Goal: Information Seeking & Learning: Learn about a topic

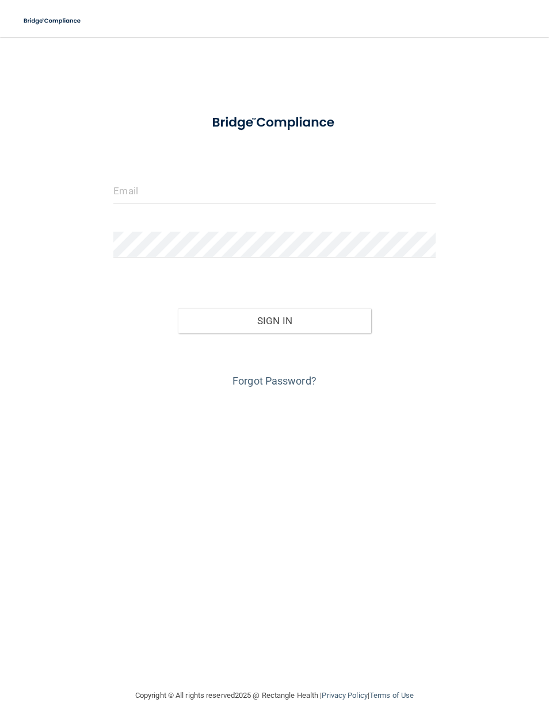
click at [131, 193] on input "email" at bounding box center [273, 191] width 321 height 26
click at [274, 320] on button "Sign In" at bounding box center [274, 320] width 193 height 25
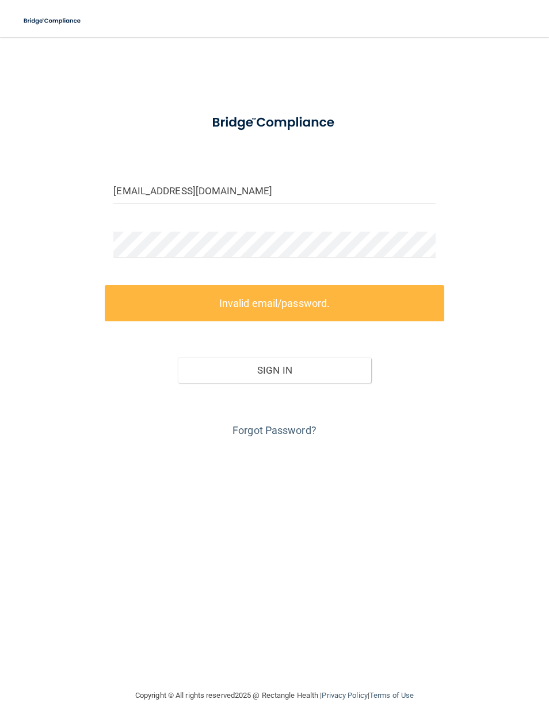
click at [278, 186] on input "cdallen@timberlanedental.com" at bounding box center [273, 191] width 321 height 26
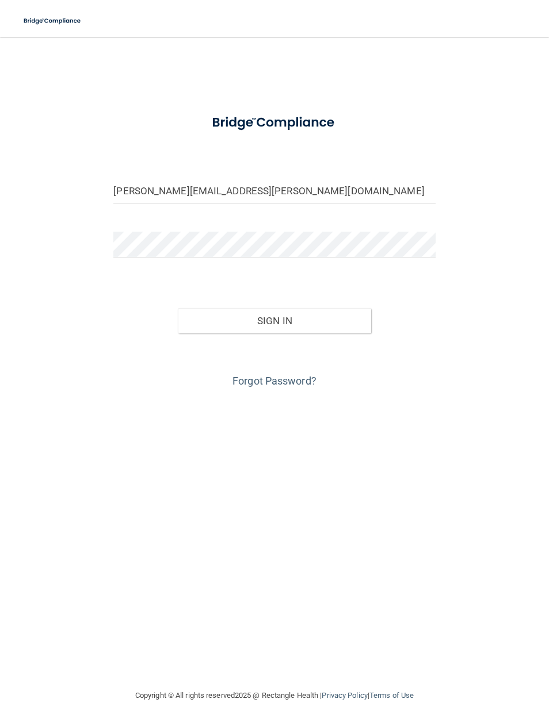
type input "[PERSON_NAME][EMAIL_ADDRESS][PERSON_NAME][DOMAIN_NAME]"
click at [278, 328] on button "Sign In" at bounding box center [274, 320] width 193 height 25
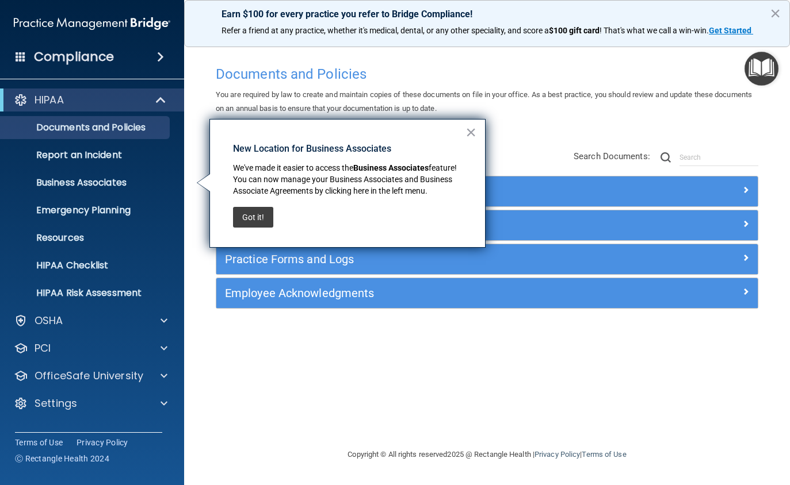
click at [62, 243] on p "Resources" at bounding box center [85, 238] width 157 height 12
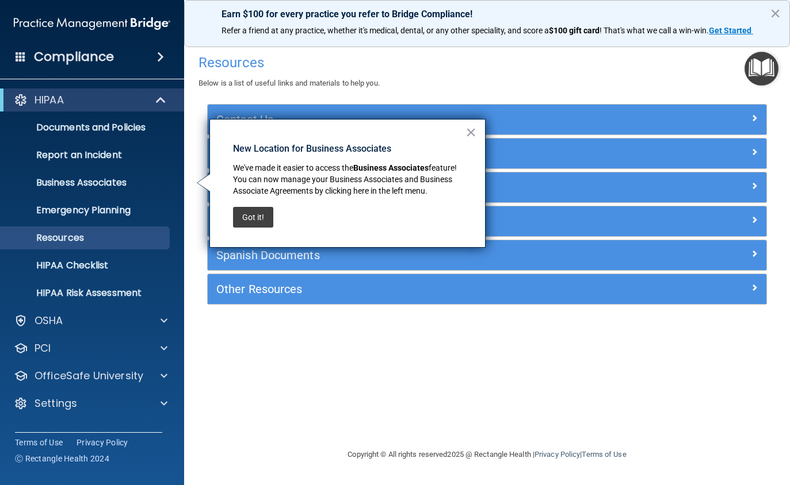
click at [470, 136] on button "×" at bounding box center [470, 132] width 11 height 18
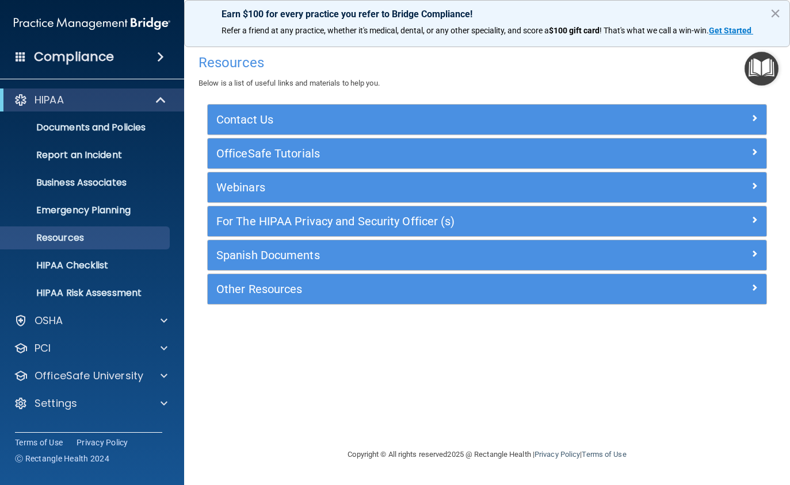
click at [160, 321] on span at bounding box center [163, 321] width 7 height 14
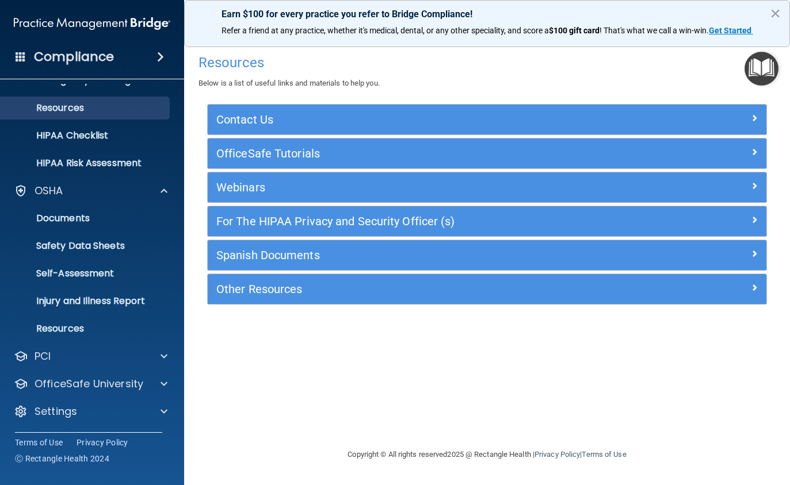
scroll to position [130, 0]
click at [70, 327] on p "Resources" at bounding box center [85, 329] width 157 height 12
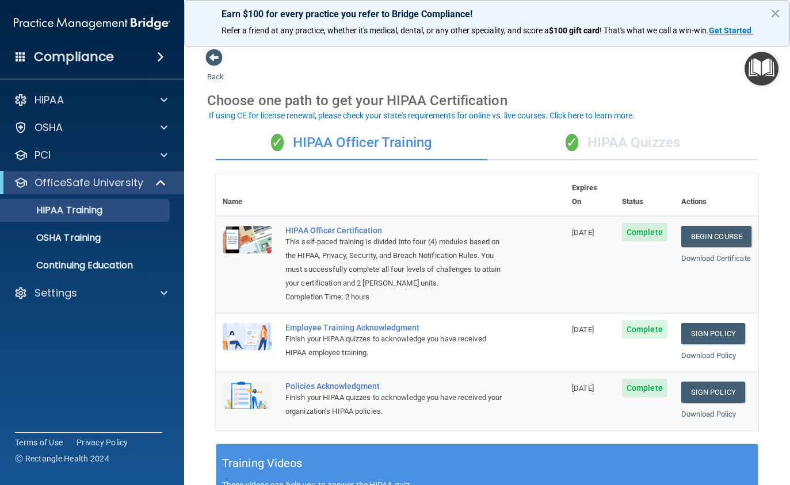
click at [342, 226] on div "HIPAA Officer Certification" at bounding box center [396, 230] width 222 height 9
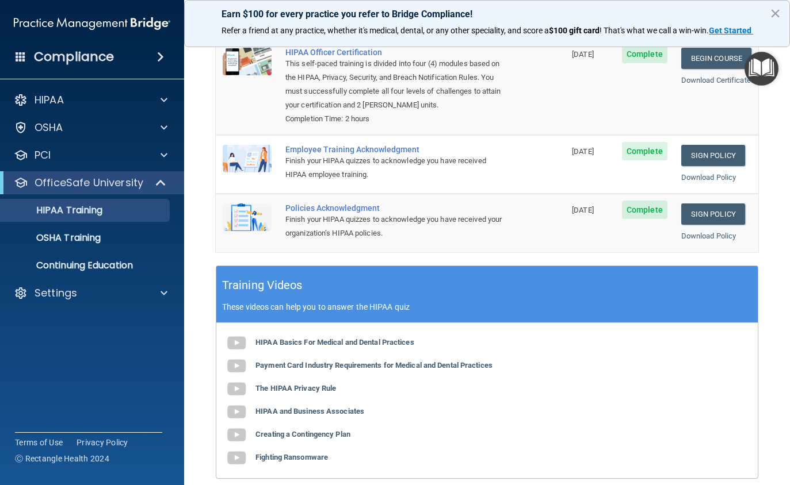
scroll to position [178, 0]
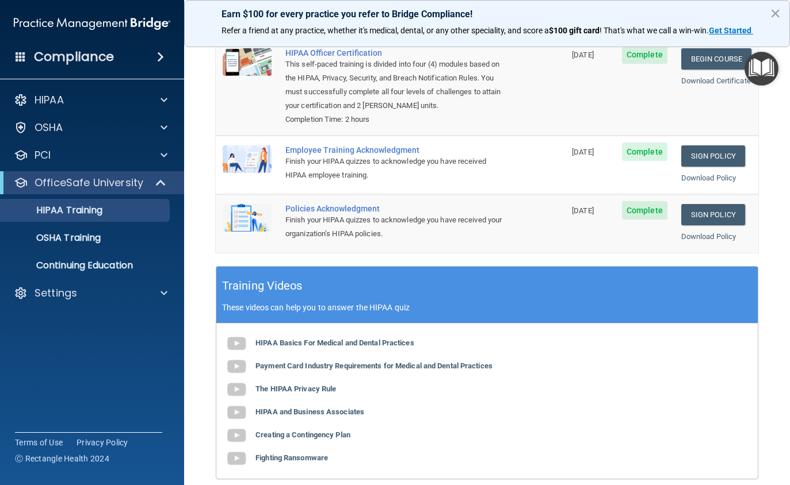
click at [386, 145] on div "Employee Training Acknowledgment" at bounding box center [396, 149] width 222 height 9
click at [342, 145] on div "Employee Training Acknowledgment" at bounding box center [396, 149] width 222 height 9
click at [374, 155] on div "Finish your HIPAA quizzes to acknowledge you have received HIPAA employee train…" at bounding box center [396, 169] width 222 height 28
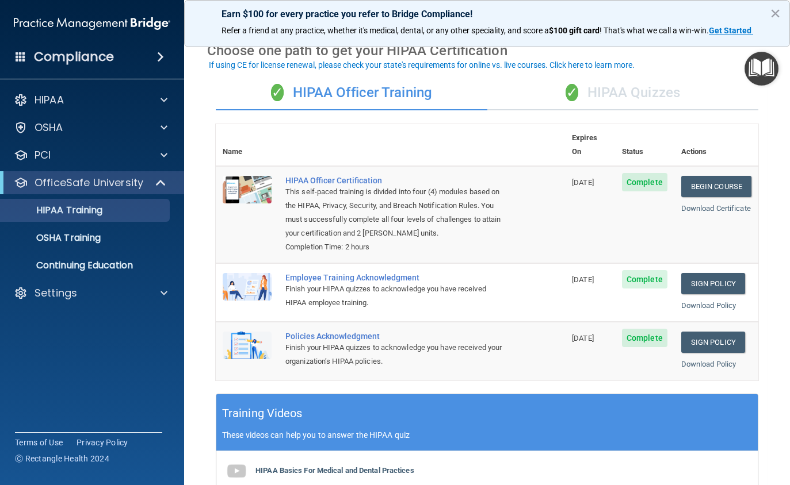
scroll to position [46, 0]
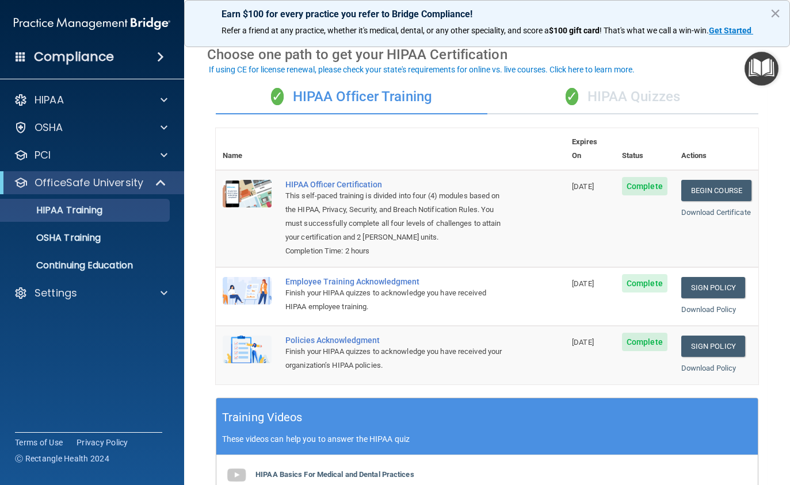
click at [355, 286] on div "Finish your HIPAA quizzes to acknowledge you have received HIPAA employee train…" at bounding box center [396, 300] width 222 height 28
click at [346, 345] on div "Finish your HIPAA quizzes to acknowledge you have received your organization’s …" at bounding box center [396, 359] width 222 height 28
click at [329, 180] on div "HIPAA Officer Certification" at bounding box center [396, 184] width 222 height 9
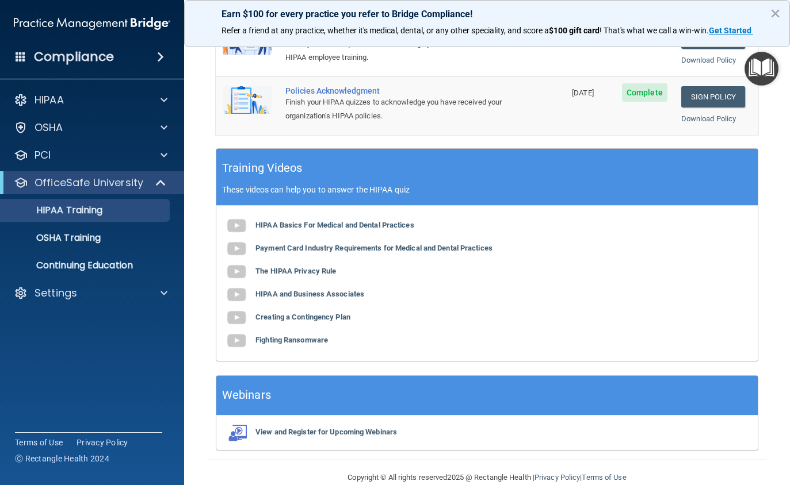
scroll to position [294, 0]
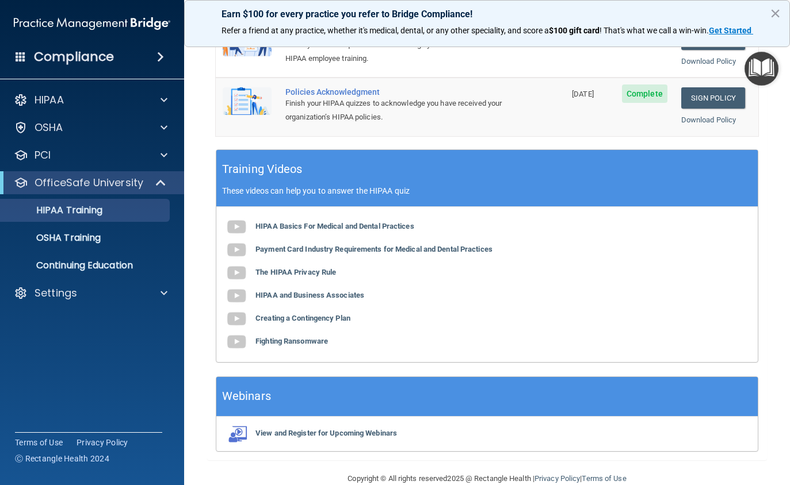
click at [243, 216] on img at bounding box center [236, 227] width 23 height 23
